Goal: Use online tool/utility: Utilize a website feature to perform a specific function

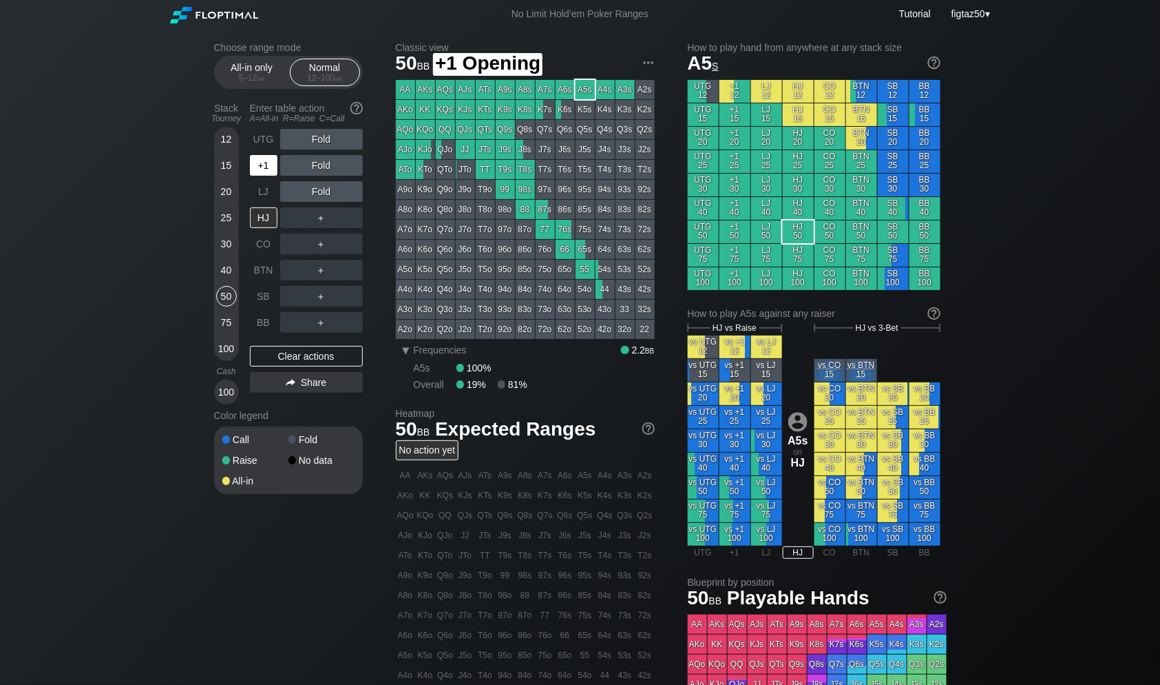
drag, startPoint x: 262, startPoint y: 168, endPoint x: 278, endPoint y: 168, distance: 16.5
click at [266, 168] on div "+1" at bounding box center [264, 165] width 28 height 21
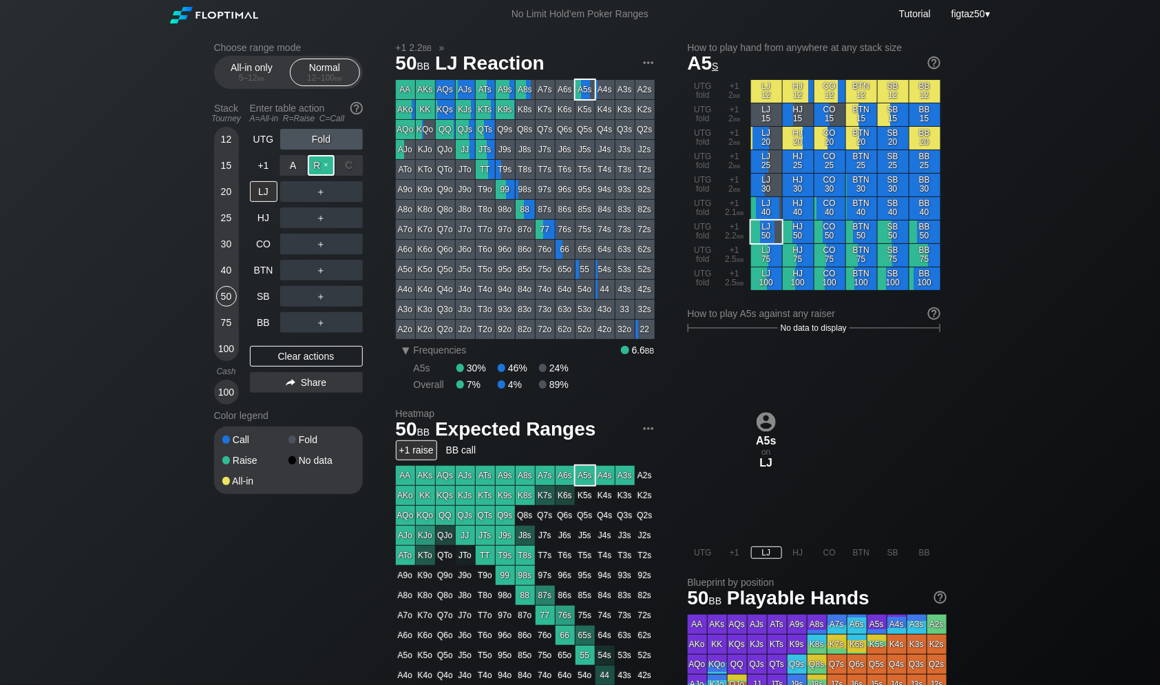
click at [321, 168] on div "R ✕" at bounding box center [321, 165] width 27 height 21
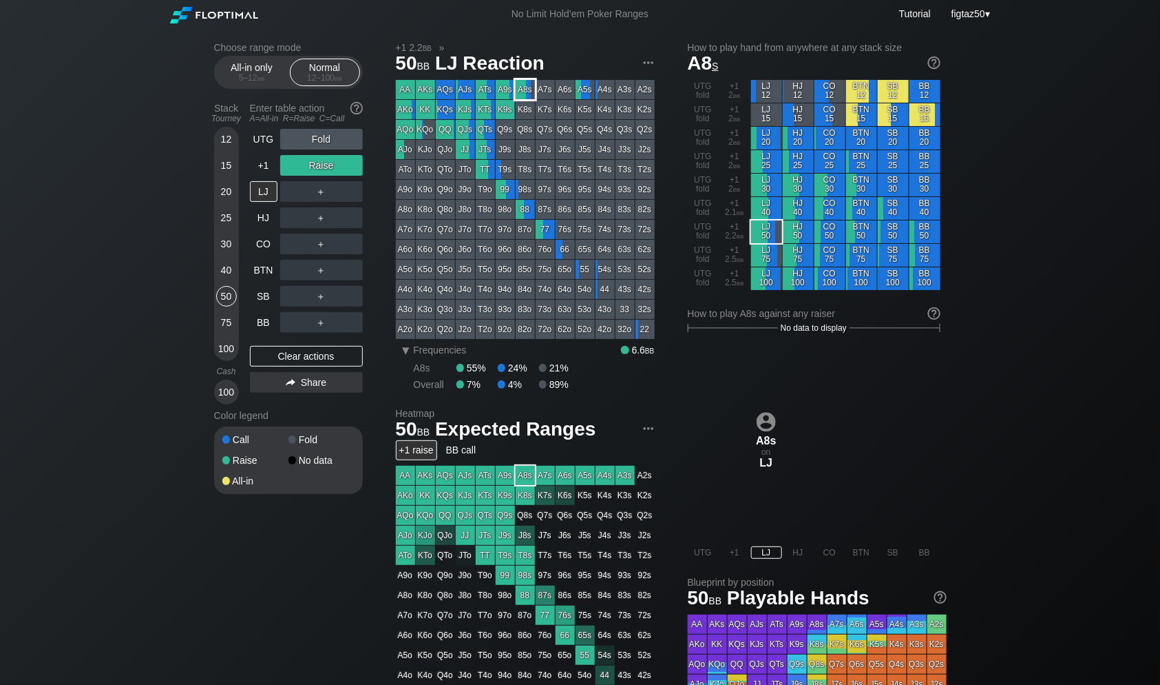
click at [525, 93] on div "A8s" at bounding box center [525, 89] width 19 height 19
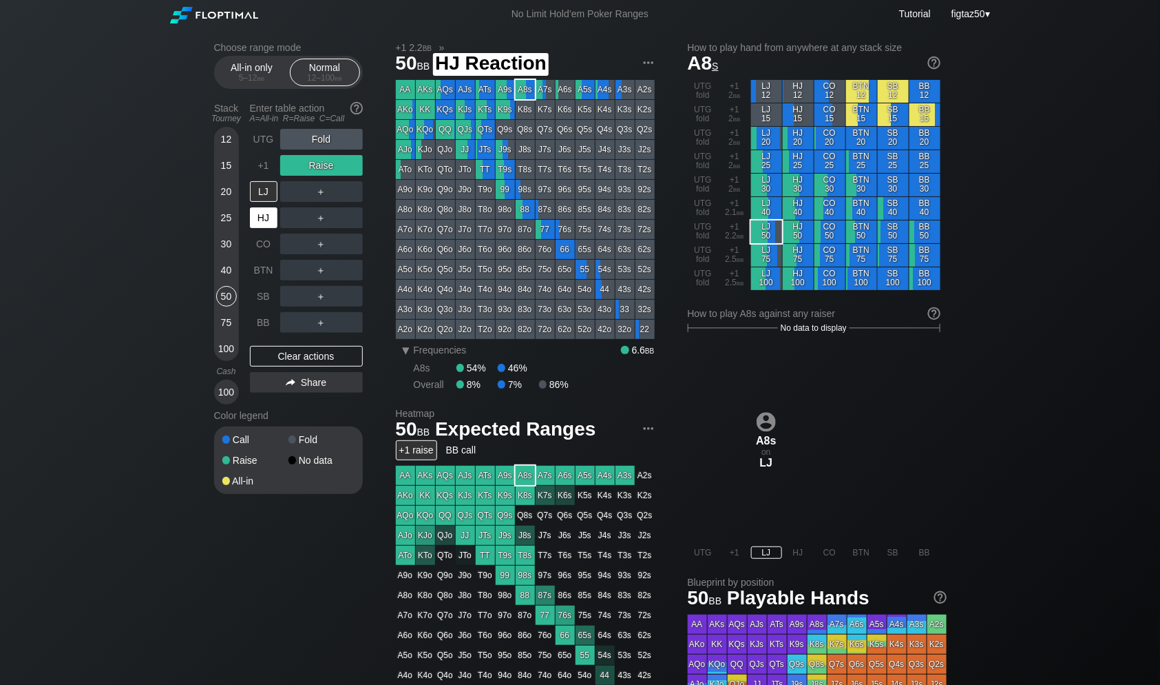
click at [262, 221] on div "HJ" at bounding box center [264, 217] width 28 height 21
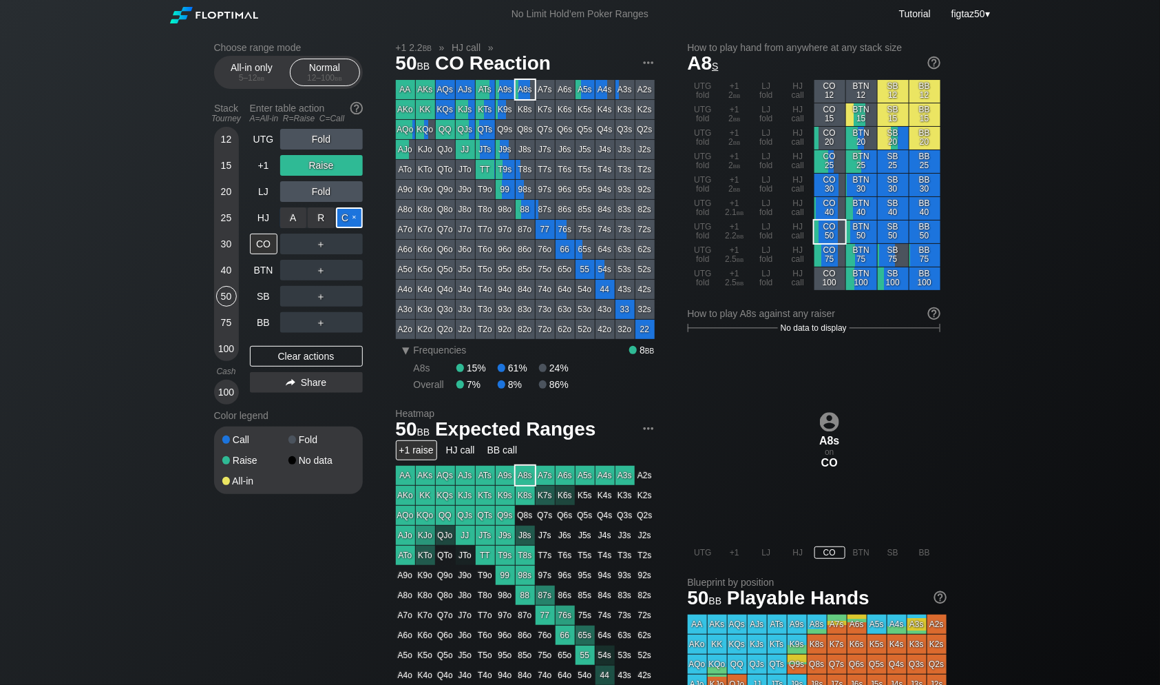
click at [349, 219] on div "C ✕" at bounding box center [349, 217] width 27 height 21
click at [262, 239] on div "CO" at bounding box center [264, 243] width 28 height 21
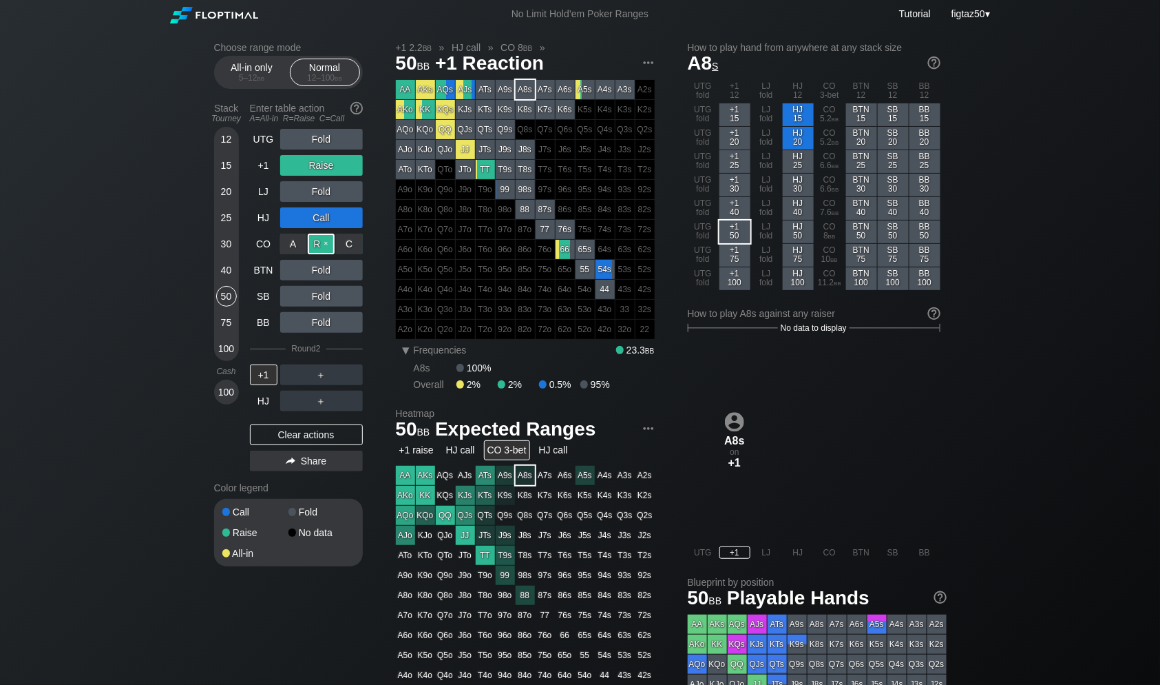
click at [314, 242] on div "R ✕" at bounding box center [321, 243] width 27 height 21
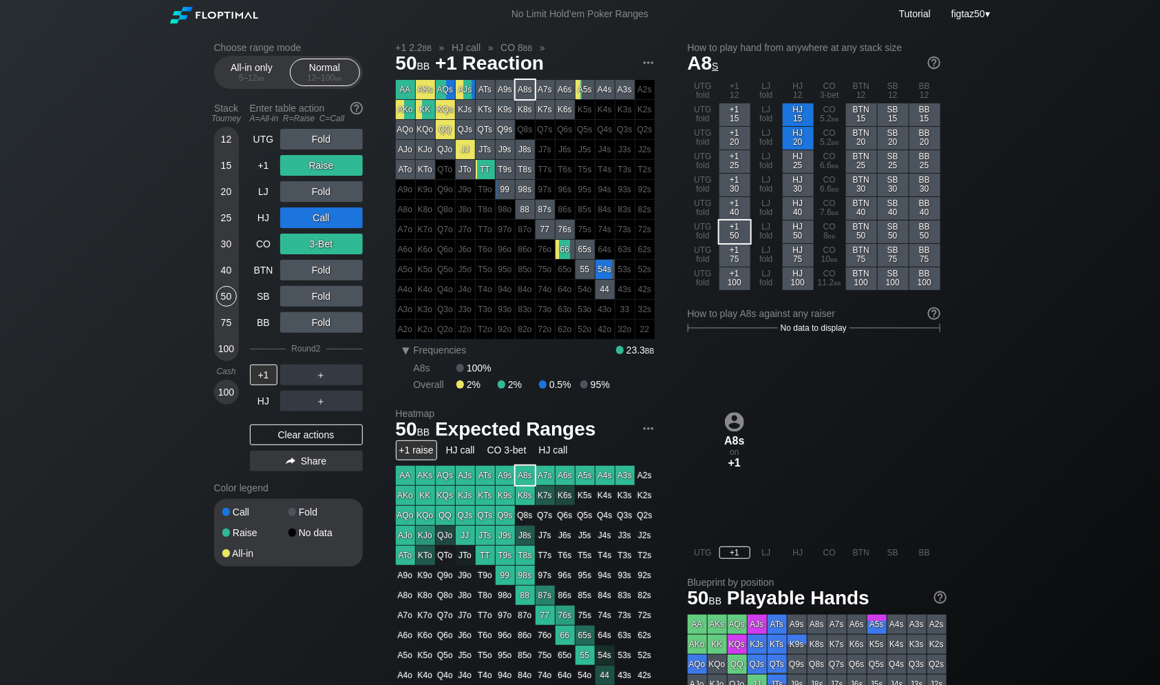
click at [418, 452] on div "+1 raise" at bounding box center [416, 450] width 41 height 20
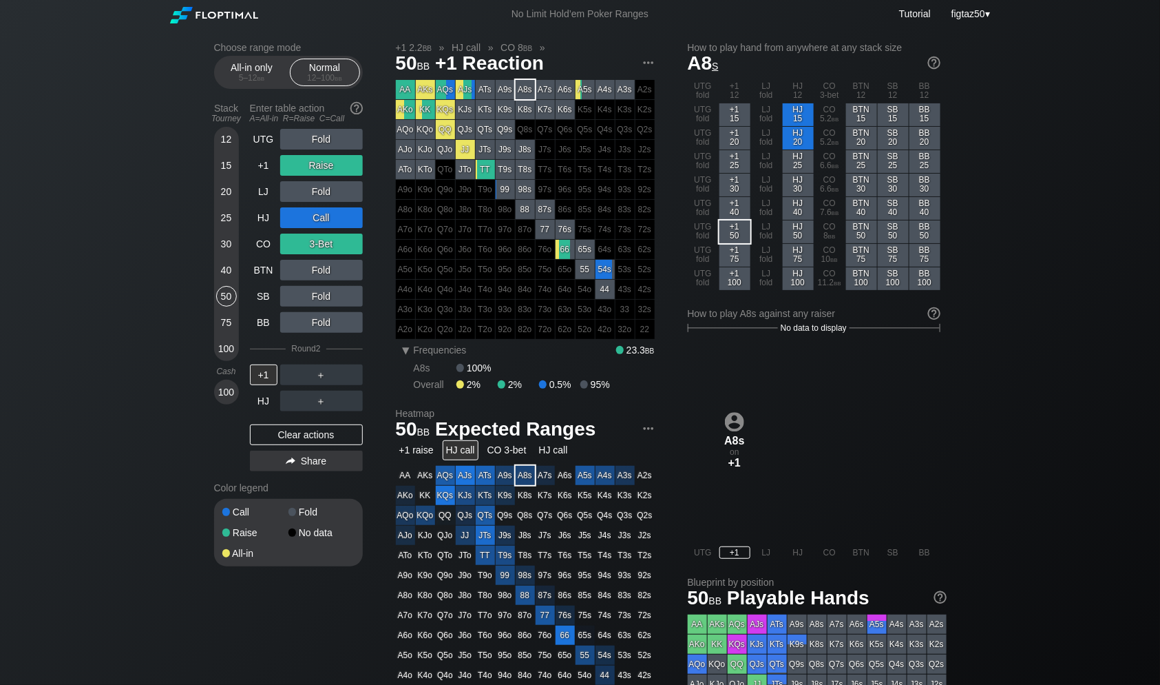
click at [453, 452] on div "HJ call" at bounding box center [461, 450] width 36 height 20
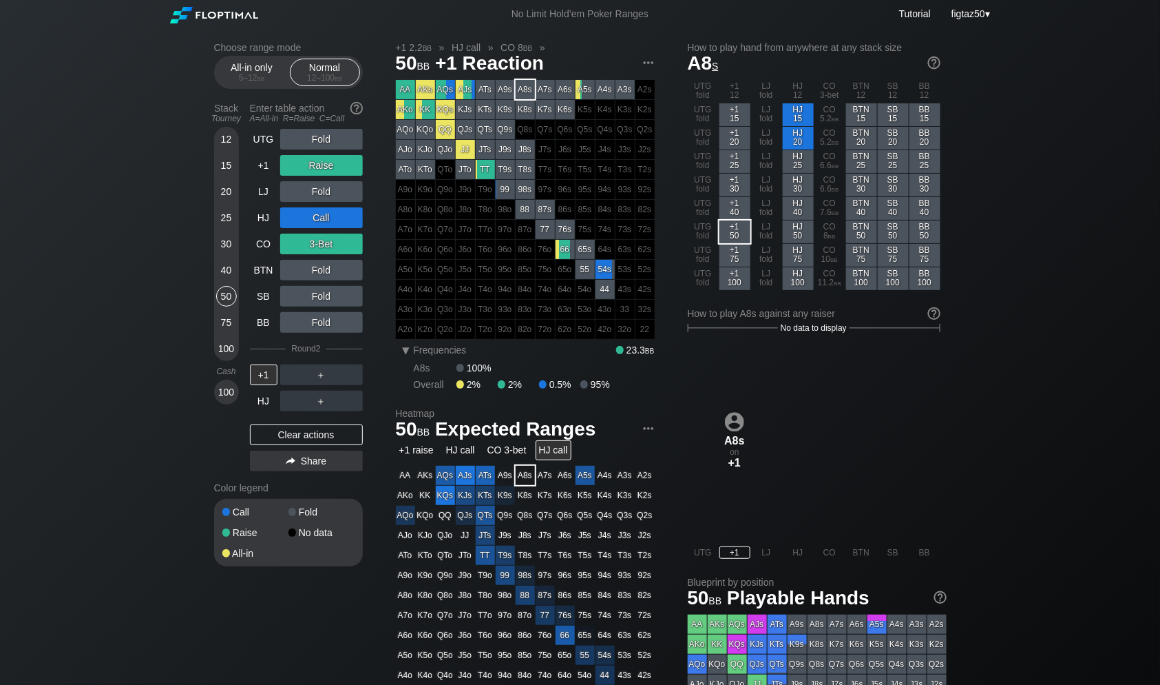
click at [543, 453] on div "HJ call" at bounding box center [554, 450] width 36 height 20
click at [525, 479] on div "A8s" at bounding box center [525, 475] width 19 height 19
click at [291, 435] on div "Clear actions" at bounding box center [306, 434] width 113 height 21
